Goal: Task Accomplishment & Management: Complete application form

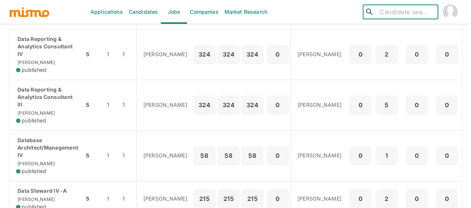
scroll to position [429, 0]
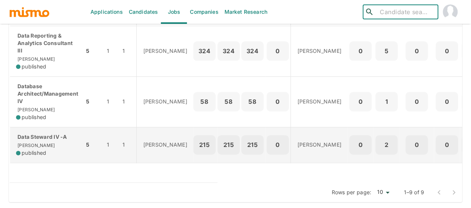
click at [39, 143] on div "Data Steward IV -A [PERSON_NAME] published" at bounding box center [47, 144] width 62 height 23
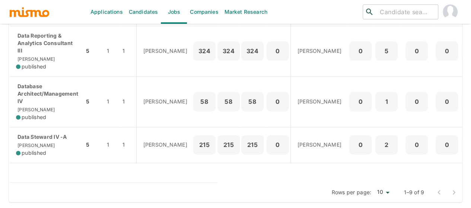
click at [137, 15] on link "Candidates" at bounding box center [143, 12] width 35 height 24
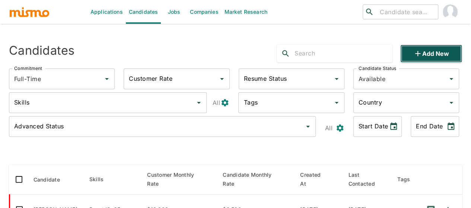
click at [434, 48] on button "Add new" at bounding box center [431, 54] width 62 height 18
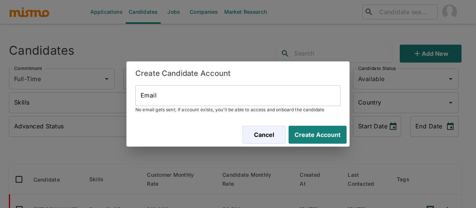
click at [184, 94] on input "Email" at bounding box center [237, 95] width 205 height 21
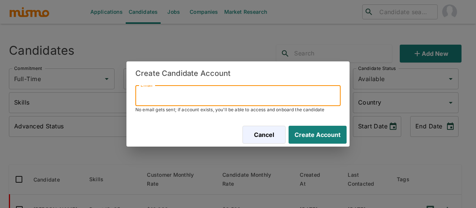
paste input "michaelcm_15@hotmail.com"
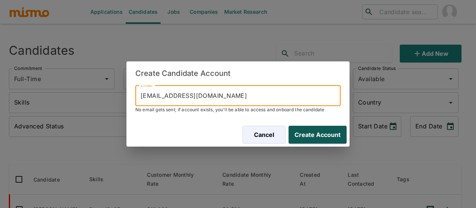
type input "michaelcm_15@hotmail.com"
click at [327, 140] on button "Create Account" at bounding box center [316, 135] width 61 height 18
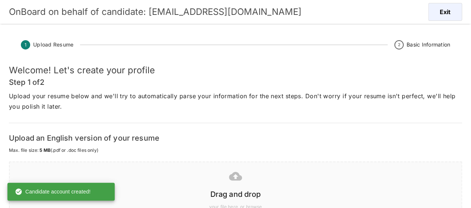
click at [232, 178] on icon at bounding box center [235, 176] width 13 height 9
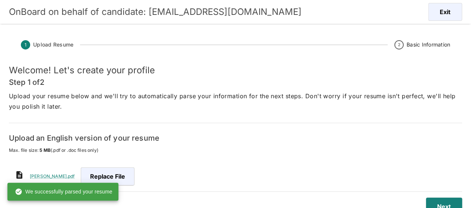
scroll to position [18, 0]
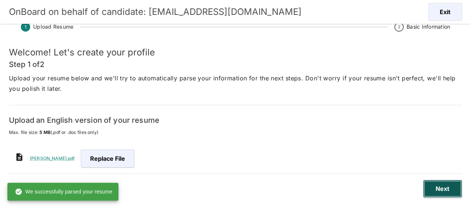
click at [448, 192] on button "Next" at bounding box center [442, 189] width 39 height 18
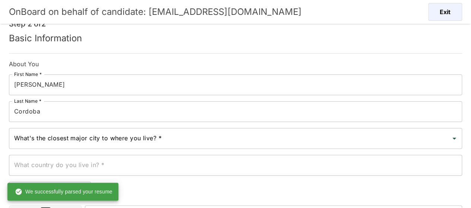
scroll to position [55, 0]
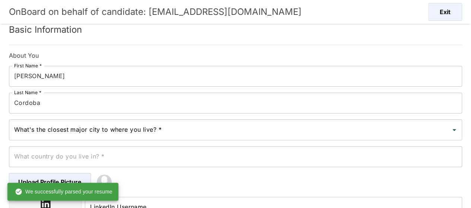
click at [44, 103] on input "Cordoba" at bounding box center [235, 103] width 453 height 21
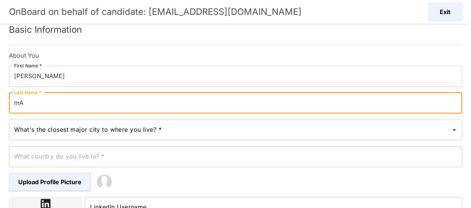
type input "m"
type input "Maroto"
click at [57, 132] on input "What's the closest major city to where you live? *" at bounding box center [229, 130] width 435 height 14
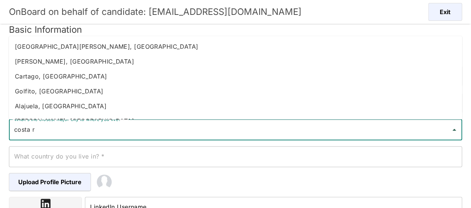
click at [62, 60] on li "Heredia, Costa Rica" at bounding box center [235, 61] width 453 height 15
type input "Heredia, Costa Rica"
type input "Costa Rica"
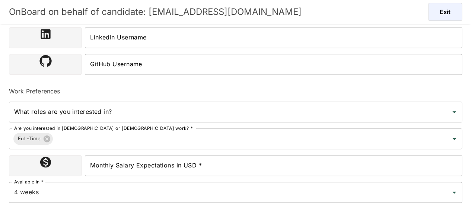
scroll to position [241, 0]
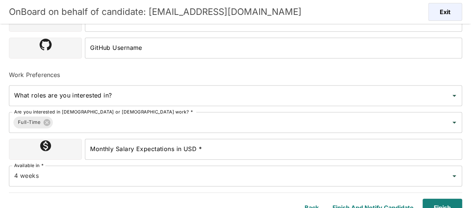
type input "Heredia, Costa Rica"
click at [130, 152] on input "Monthly Salary Expectations in USD *" at bounding box center [273, 149] width 377 height 21
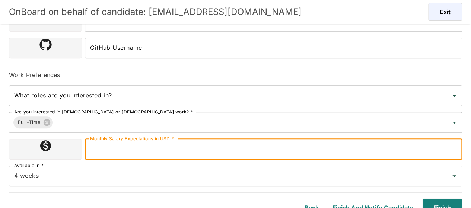
type input "2300000"
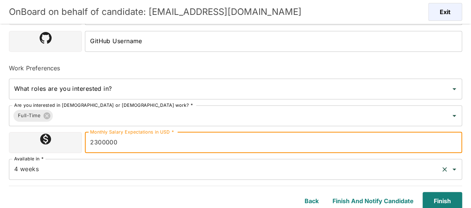
scroll to position [249, 0]
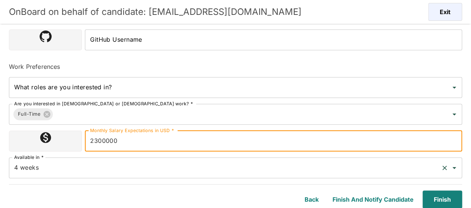
click at [47, 173] on input "4 weeks" at bounding box center [224, 168] width 425 height 14
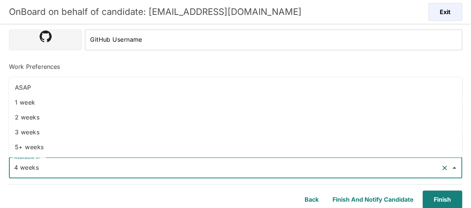
click at [31, 118] on li "2 weeks" at bounding box center [235, 117] width 453 height 15
type input "2 weeks"
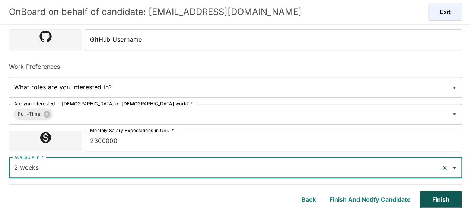
click at [432, 197] on button "Finish" at bounding box center [440, 200] width 42 height 18
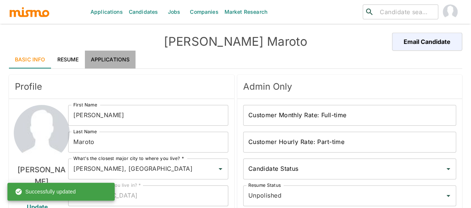
click at [112, 63] on link "Applications" at bounding box center [110, 60] width 51 height 18
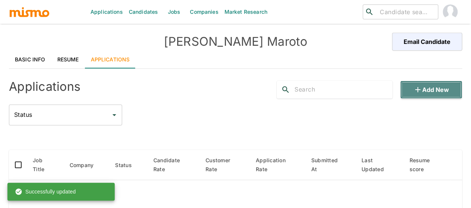
click at [438, 89] on button "Add new" at bounding box center [431, 90] width 62 height 18
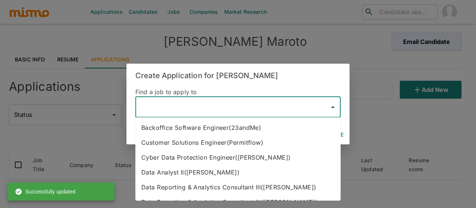
click at [178, 109] on input "text" at bounding box center [233, 107] width 188 height 14
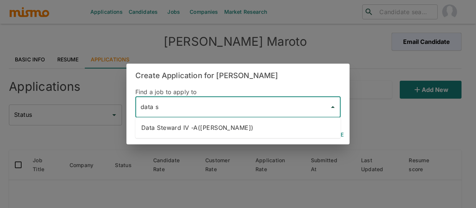
click at [199, 135] on li "Data Steward IV -A(Kaiser)" at bounding box center [237, 127] width 205 height 15
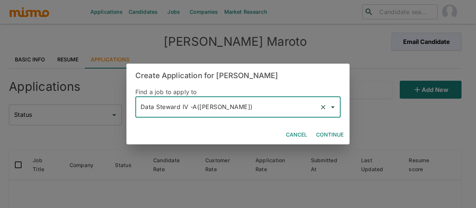
type input "Data Steward IV -A(Kaiser)"
click at [324, 132] on button "Continue" at bounding box center [329, 135] width 33 height 14
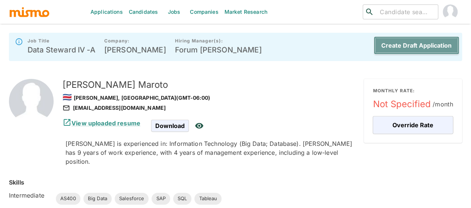
click at [390, 47] on button "Create Draft Application" at bounding box center [416, 45] width 85 height 18
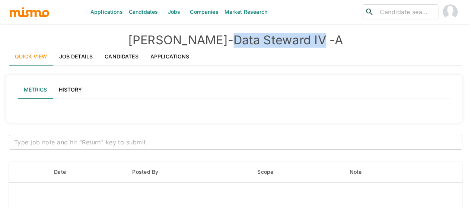
drag, startPoint x: 296, startPoint y: 40, endPoint x: 204, endPoint y: 38, distance: 92.3
click at [204, 38] on h4 "Kaiser - Data Steward IV -A" at bounding box center [235, 40] width 453 height 15
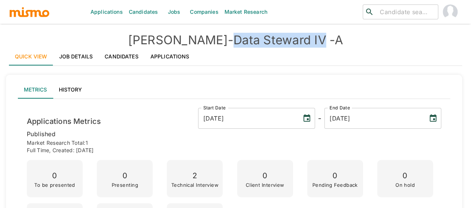
copy h4 "Data Steward IV"
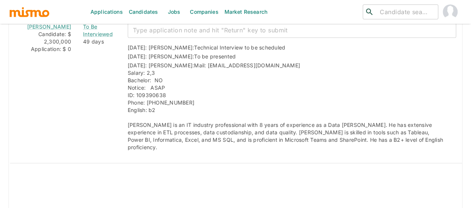
scroll to position [1292, 0]
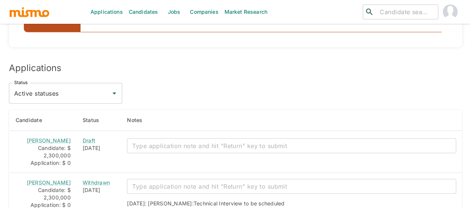
scroll to position [968, 0]
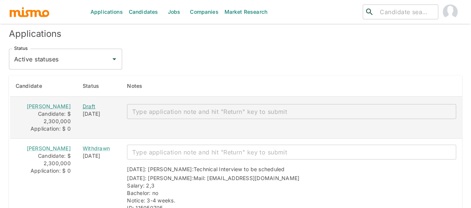
click at [83, 103] on div "Draft" at bounding box center [99, 106] width 33 height 7
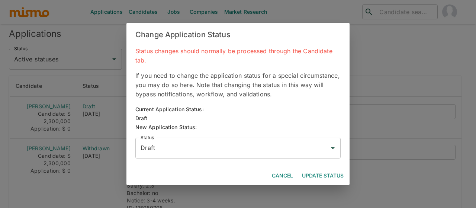
click at [156, 149] on input "Draft" at bounding box center [233, 148] width 188 height 14
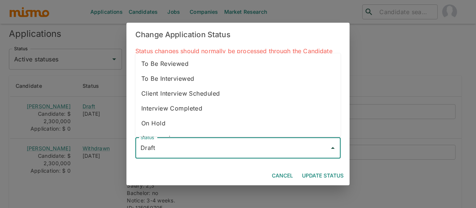
click at [181, 74] on li "To Be Interviewed" at bounding box center [237, 78] width 205 height 15
type input "To Be Interviewed"
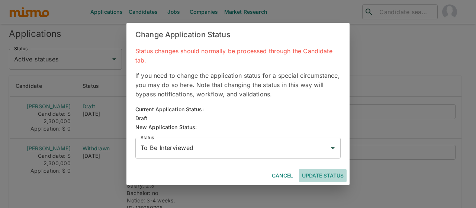
click at [316, 172] on button "Update Status" at bounding box center [323, 176] width 48 height 14
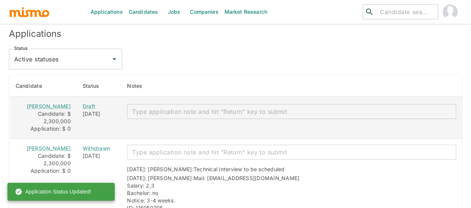
click at [150, 108] on textarea "enhanced table" at bounding box center [291, 112] width 319 height 9
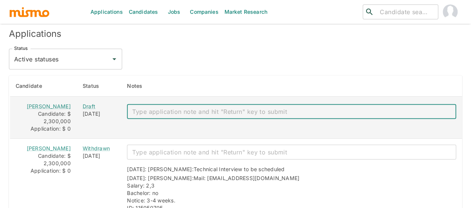
paste textarea "Mail: [EMAIL_ADDRESS][DOMAIN_NAME] Salary: 2,3 Bachelor: no Notice: ASAP ID: [P…"
type textarea "Mail: [EMAIL_ADDRESS][DOMAIN_NAME] Salary: 2,3 Bachelor: no Notice: ASAP ID: [P…"
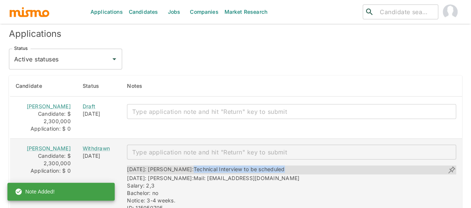
drag, startPoint x: 275, startPoint y: 148, endPoint x: 171, endPoint y: 146, distance: 103.5
click at [170, 160] on div "[DATE]: [PERSON_NAME]: Technical Interview to be scheduled [DATE]: [PERSON_NAME…" at bounding box center [288, 208] width 335 height 97
copy span "Technical Interview to be scheduled"
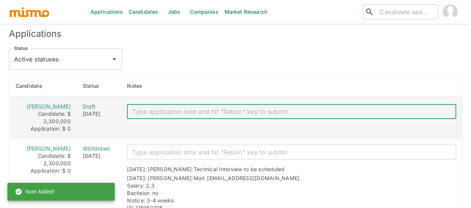
click at [173, 108] on textarea "enhanced table" at bounding box center [291, 112] width 319 height 9
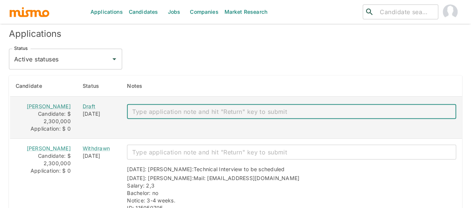
paste textarea "Technical Interview to be scheduled"
type textarea "Technical Interview to be scheduled"
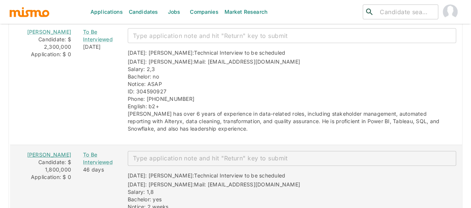
scroll to position [1005, 0]
